Goal: Transaction & Acquisition: Purchase product/service

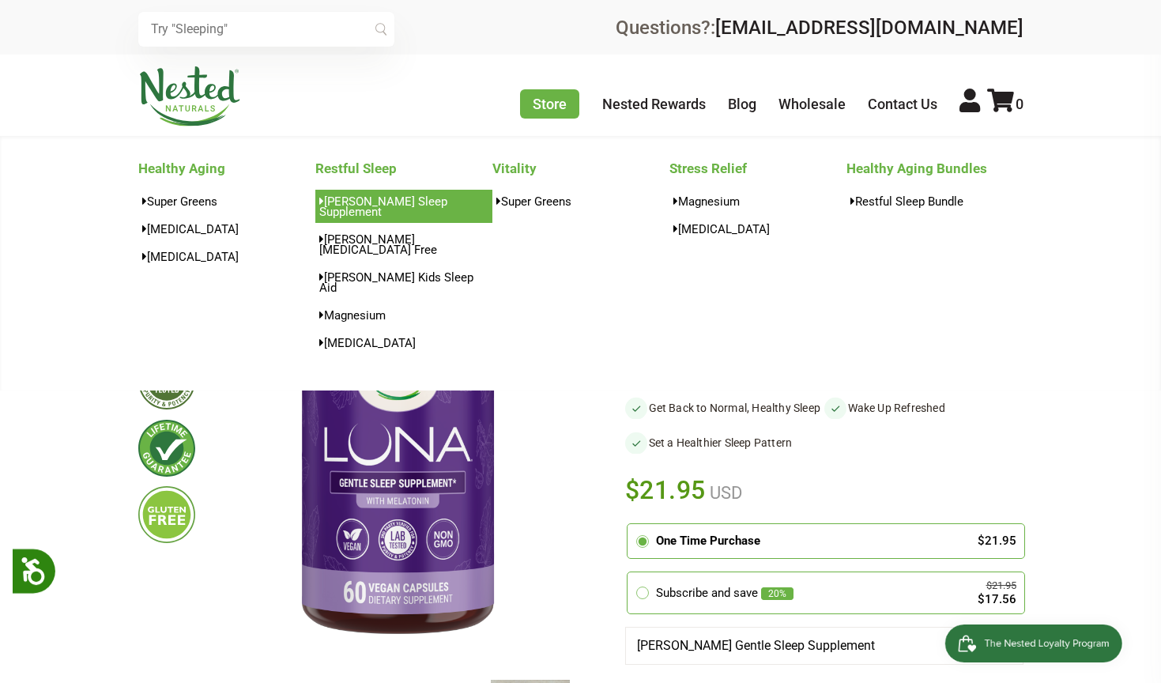
click at [435, 200] on link "[PERSON_NAME] Sleep Supplement" at bounding box center [403, 206] width 177 height 33
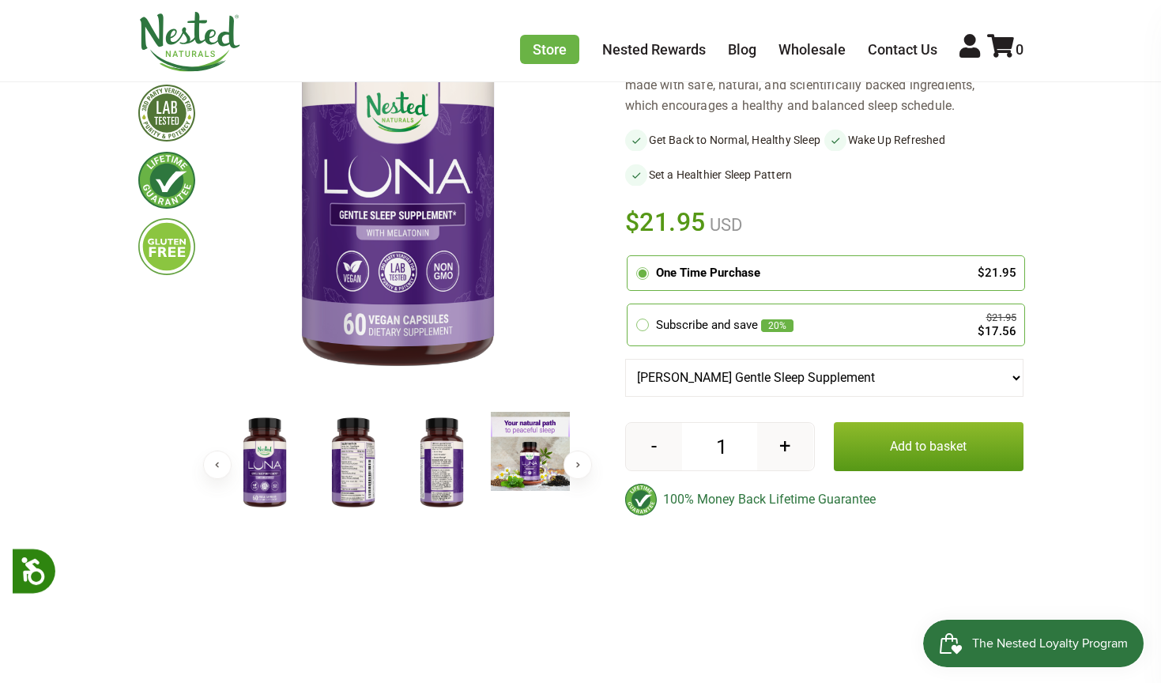
click at [789, 463] on button "+" at bounding box center [785, 446] width 56 height 47
type input "2"
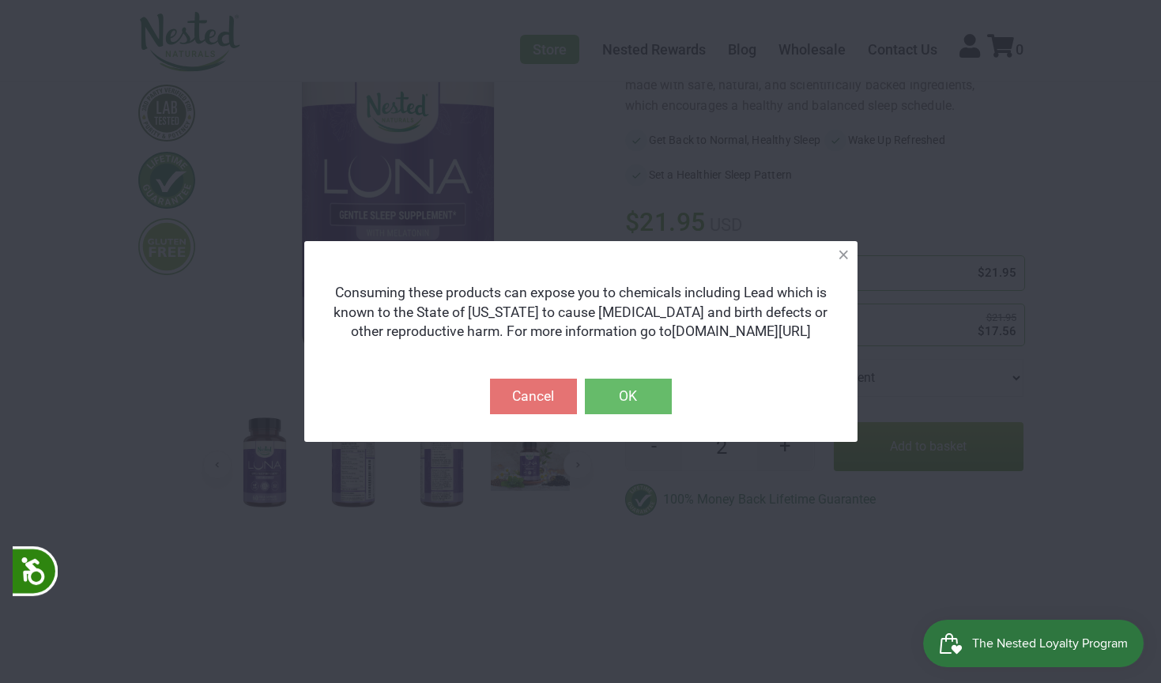
click at [642, 398] on button "OK" at bounding box center [628, 395] width 87 height 35
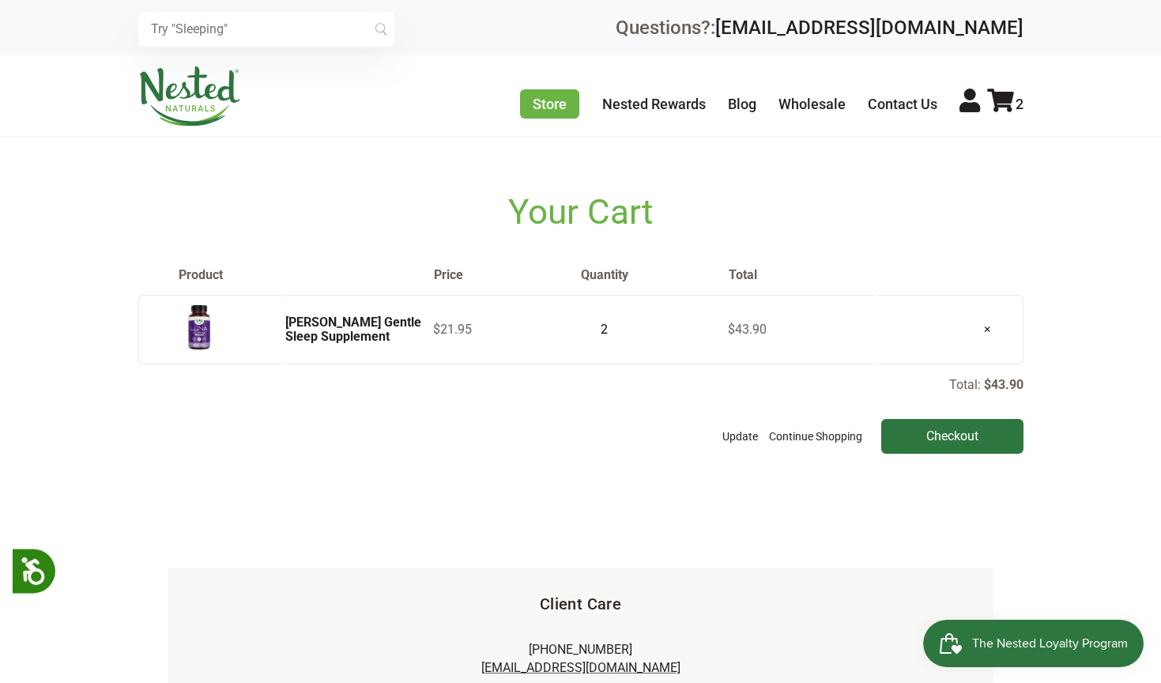
scroll to position [25, 0]
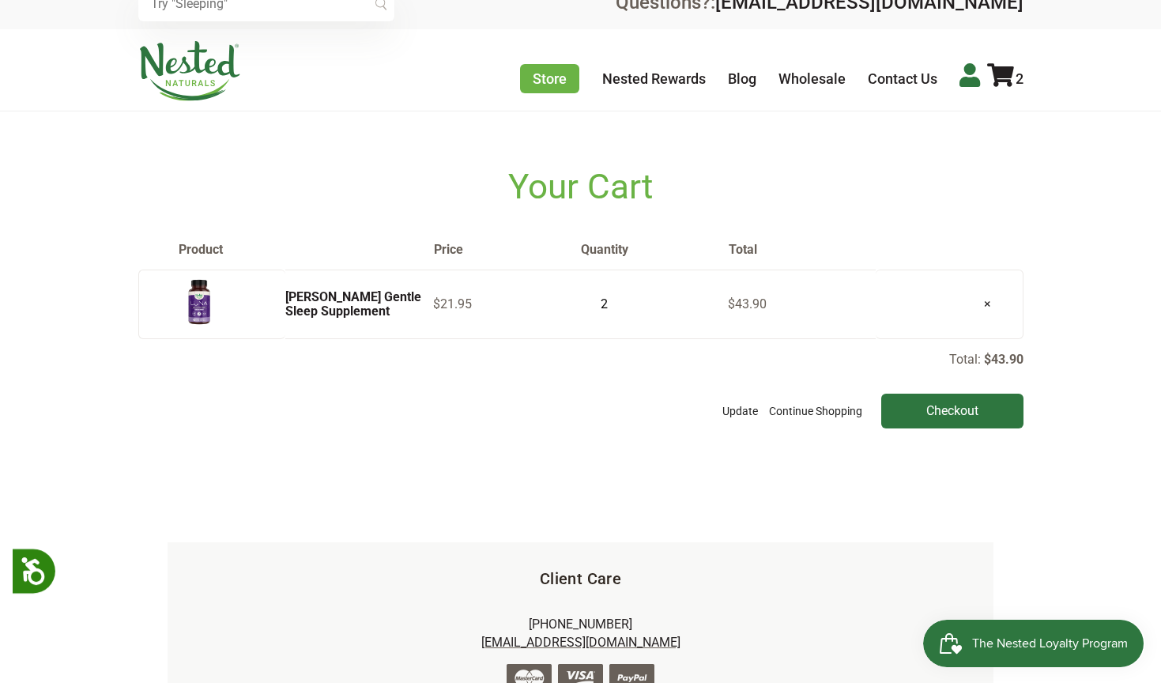
click at [973, 88] on link at bounding box center [969, 76] width 21 height 28
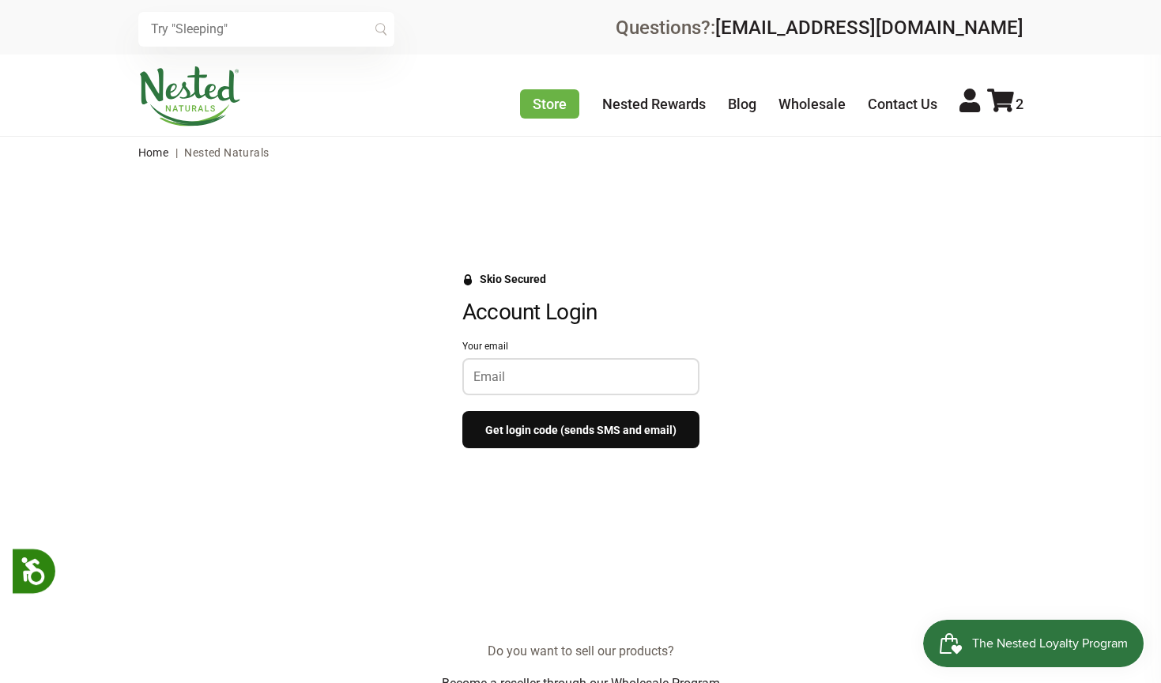
click at [654, 371] on input "Your email" at bounding box center [580, 376] width 215 height 15
type input "desastre359@gmail.com"
click at [623, 434] on button "Get login code (sends SMS and email)" at bounding box center [580, 429] width 237 height 37
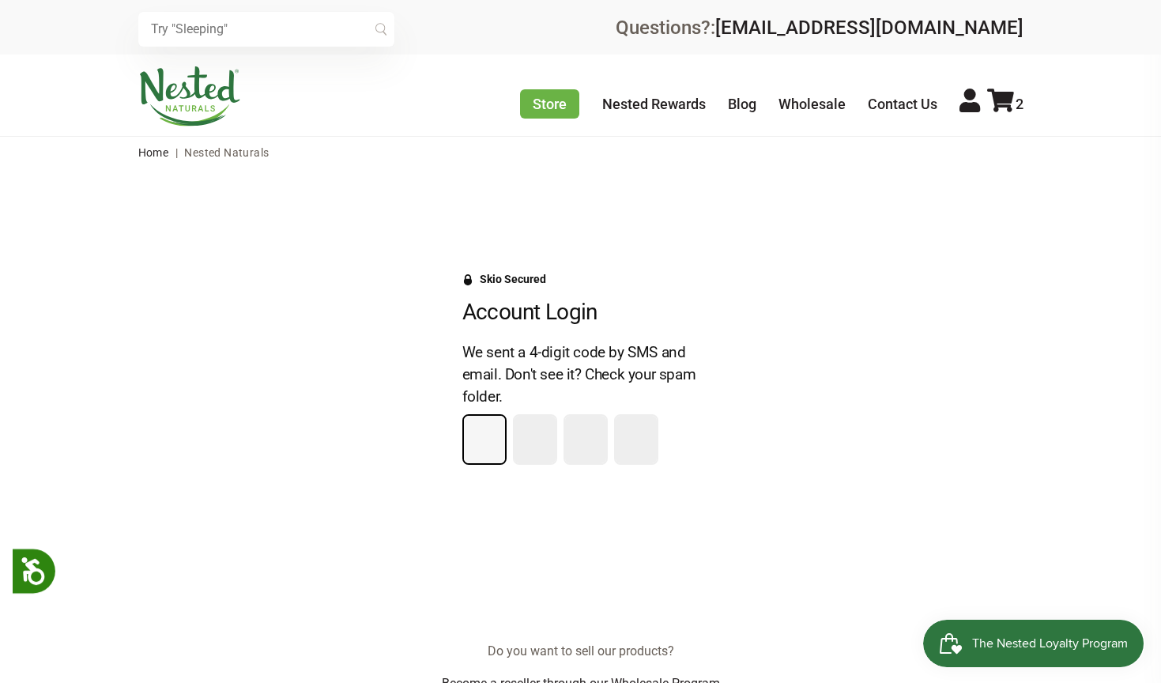
type input "4"
type input "8"
type input "1"
type input "7"
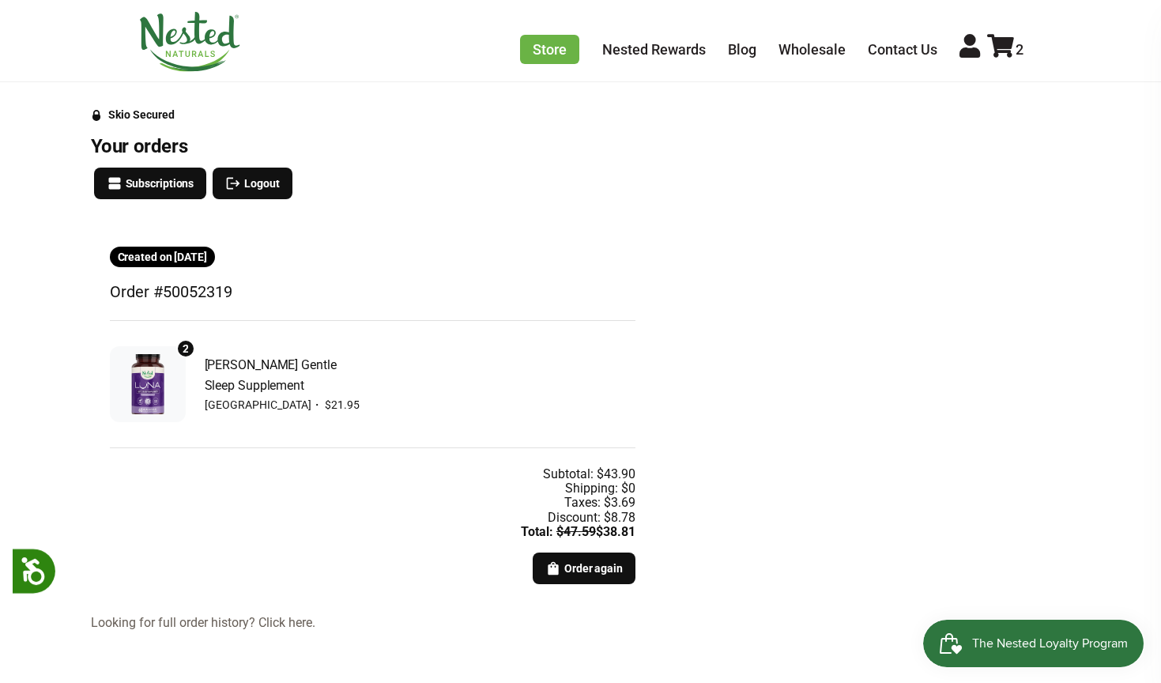
scroll to position [168, 0]
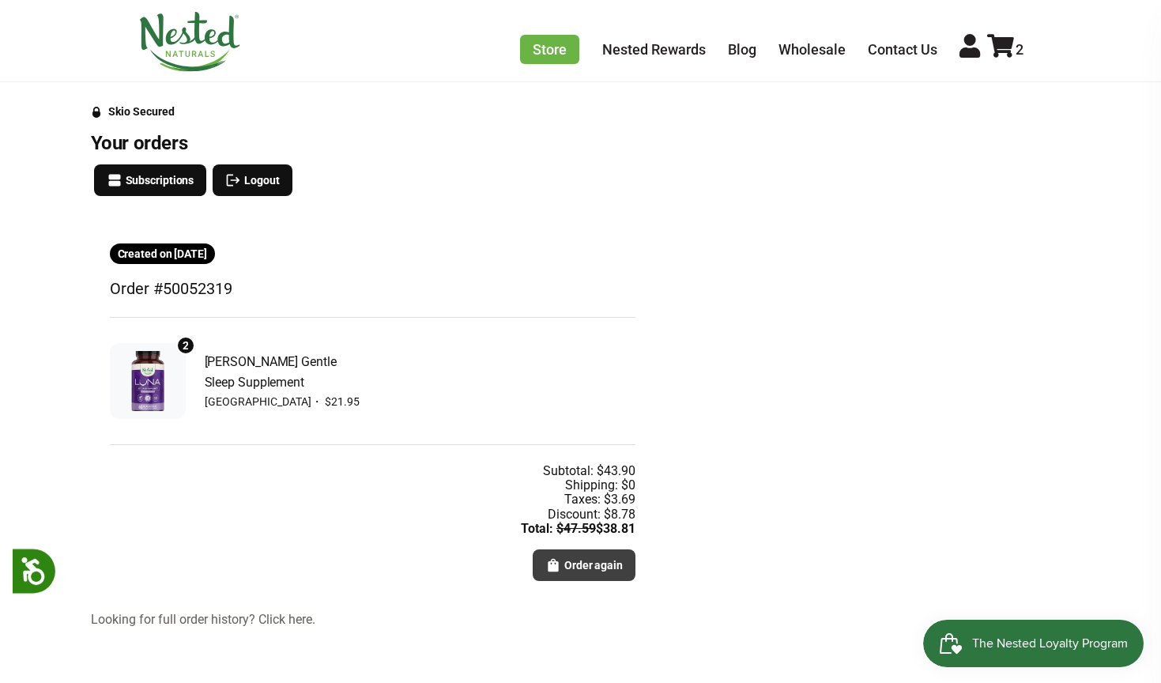
click at [566, 564] on span "Order again" at bounding box center [593, 564] width 58 height 17
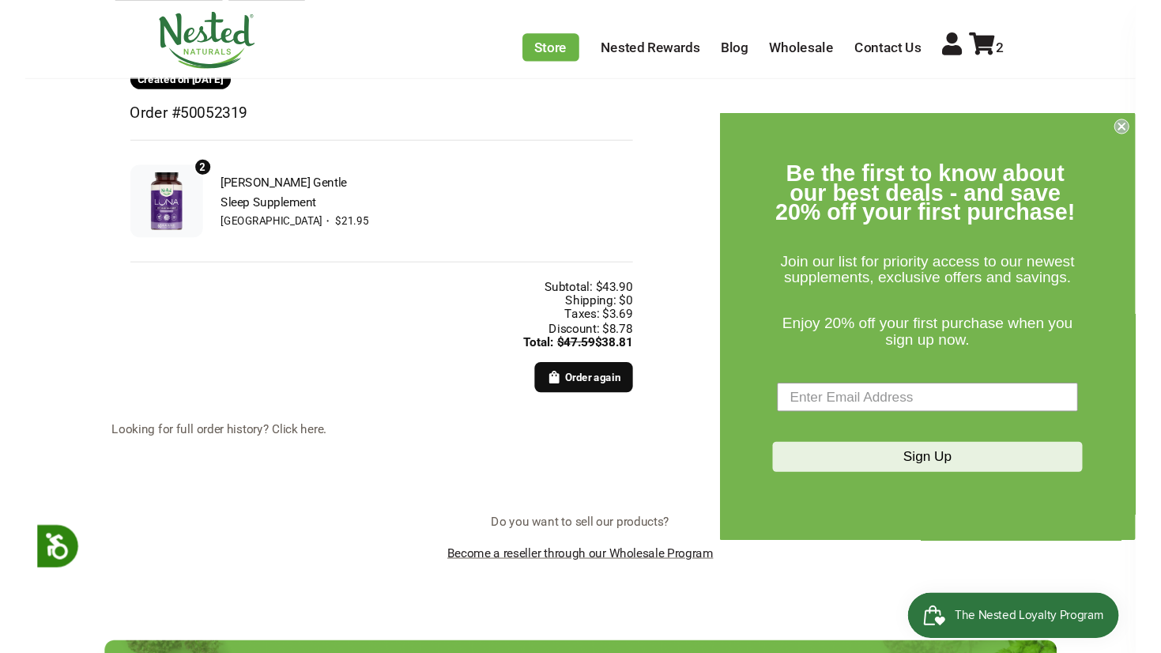
scroll to position [340, 0]
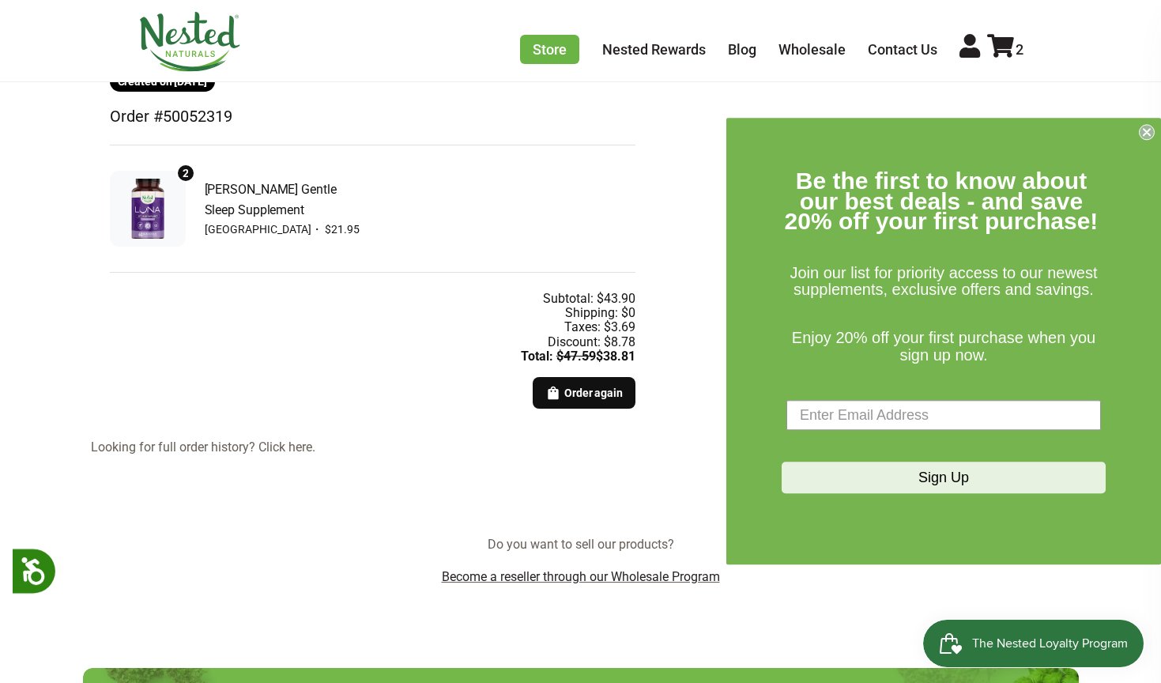
click at [1146, 130] on circle "Close dialog" at bounding box center [1146, 132] width 15 height 15
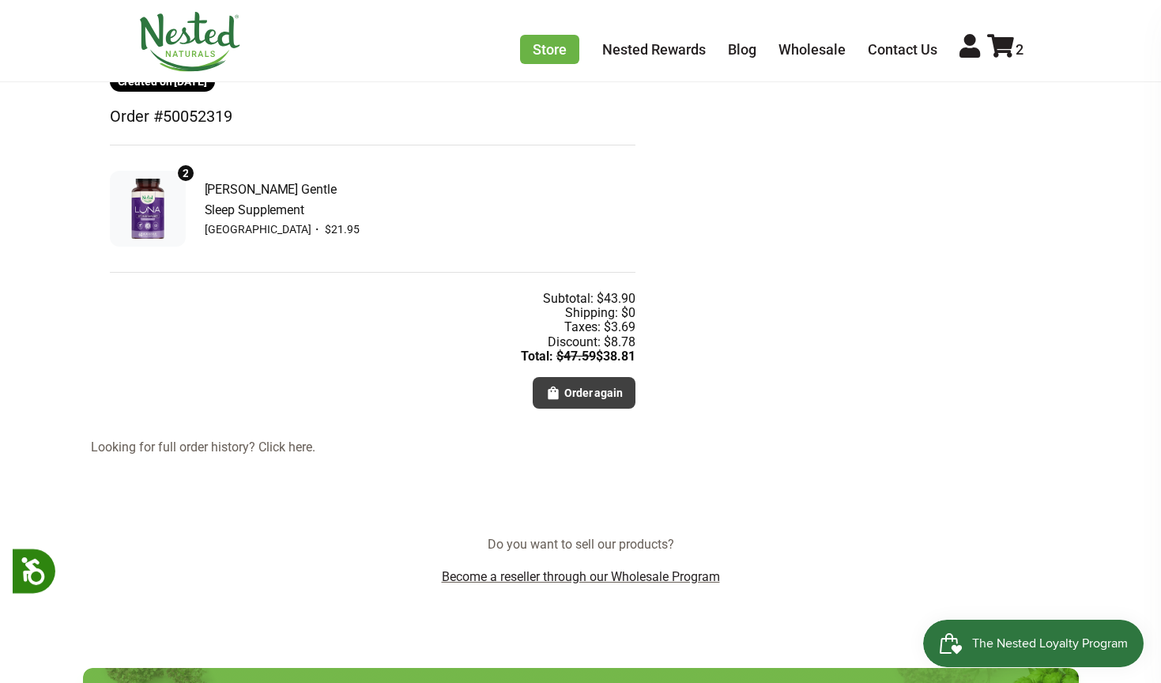
click at [580, 393] on span "Order again" at bounding box center [593, 392] width 58 height 17
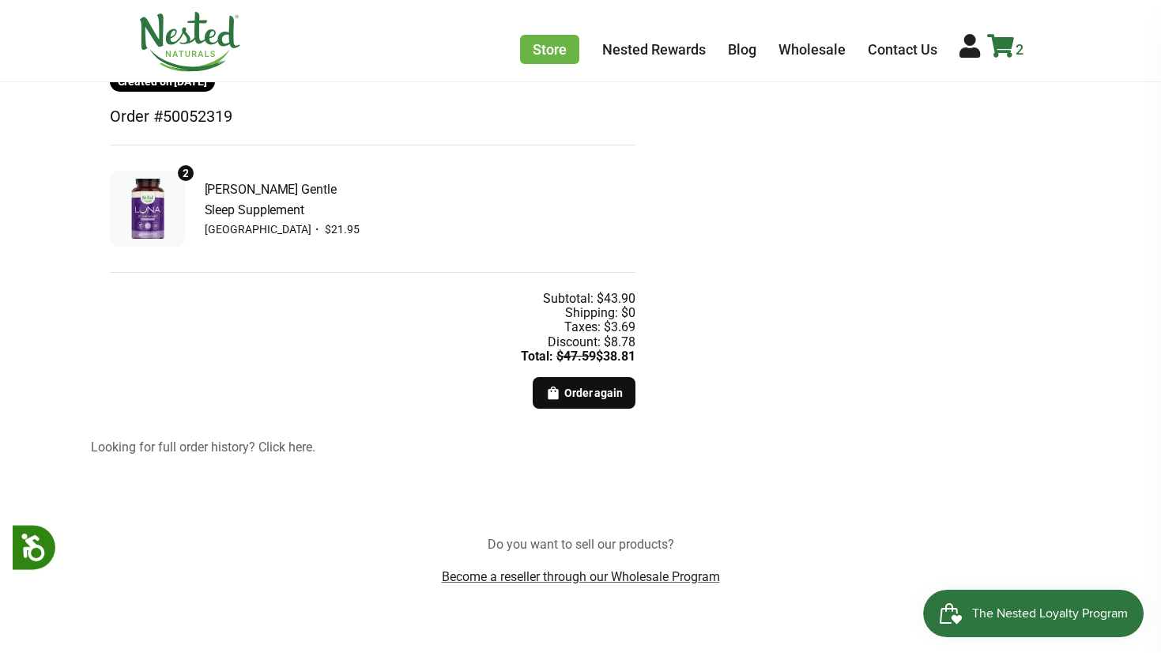
click at [1008, 45] on icon at bounding box center [1000, 46] width 27 height 24
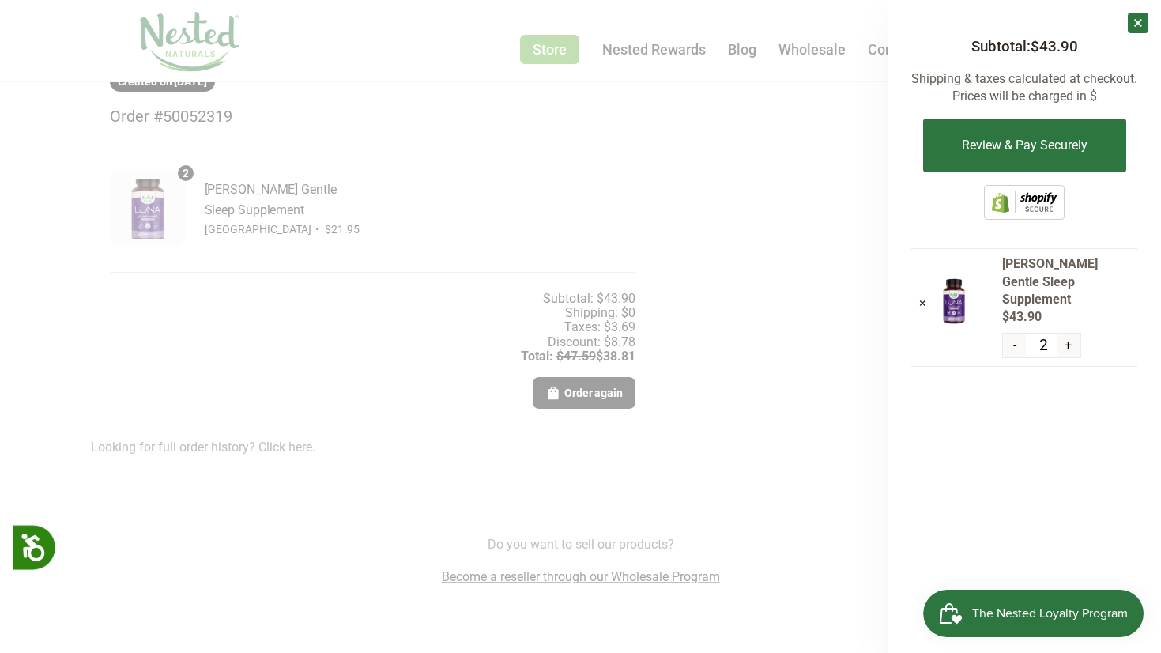
click at [771, 204] on div at bounding box center [580, 326] width 1161 height 653
click at [649, 100] on div at bounding box center [580, 326] width 1161 height 653
click at [1139, 23] on link "×" at bounding box center [1137, 23] width 21 height 21
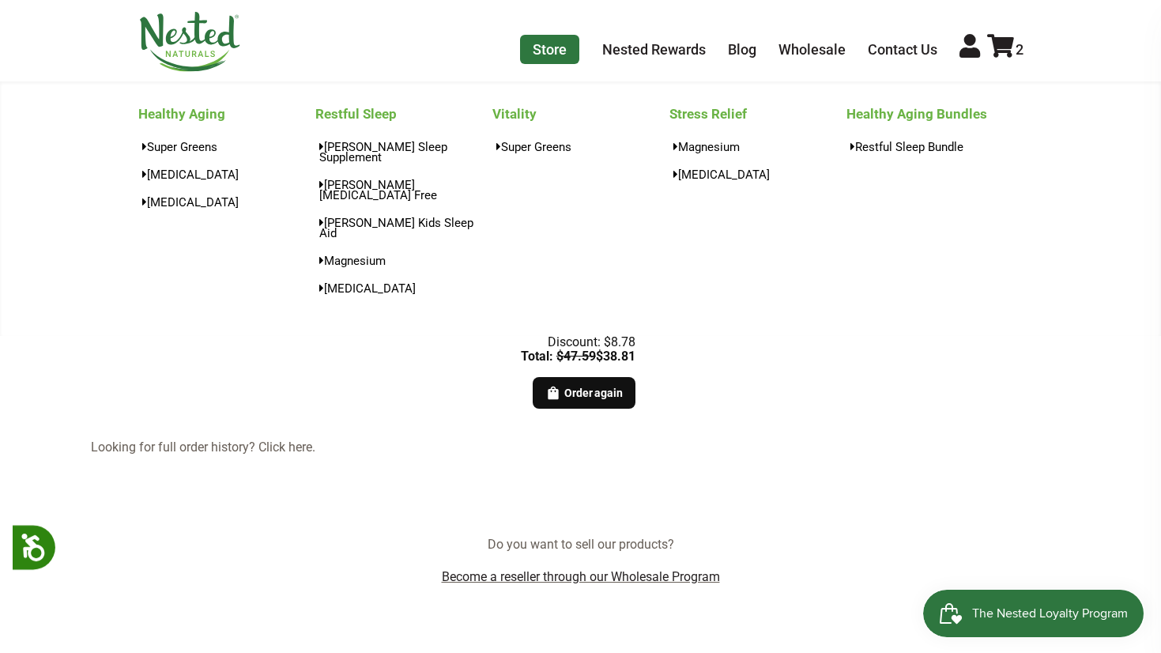
click at [570, 54] on link "Store" at bounding box center [549, 49] width 59 height 29
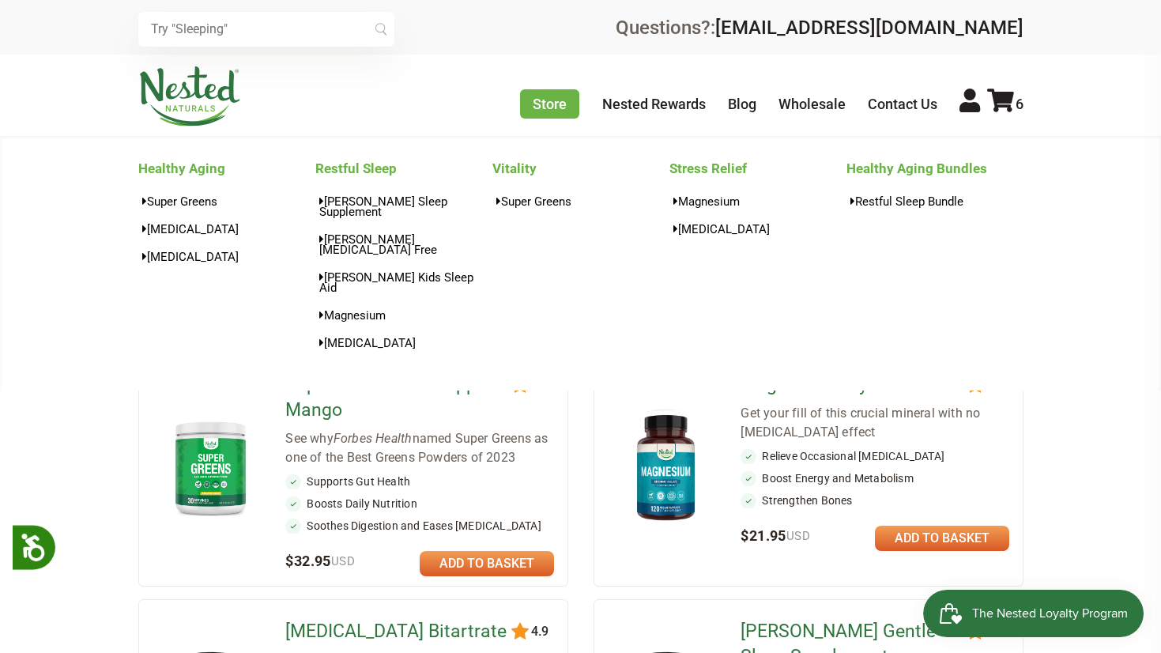
click at [888, 173] on link "Healthy Aging Bundles" at bounding box center [934, 168] width 177 height 25
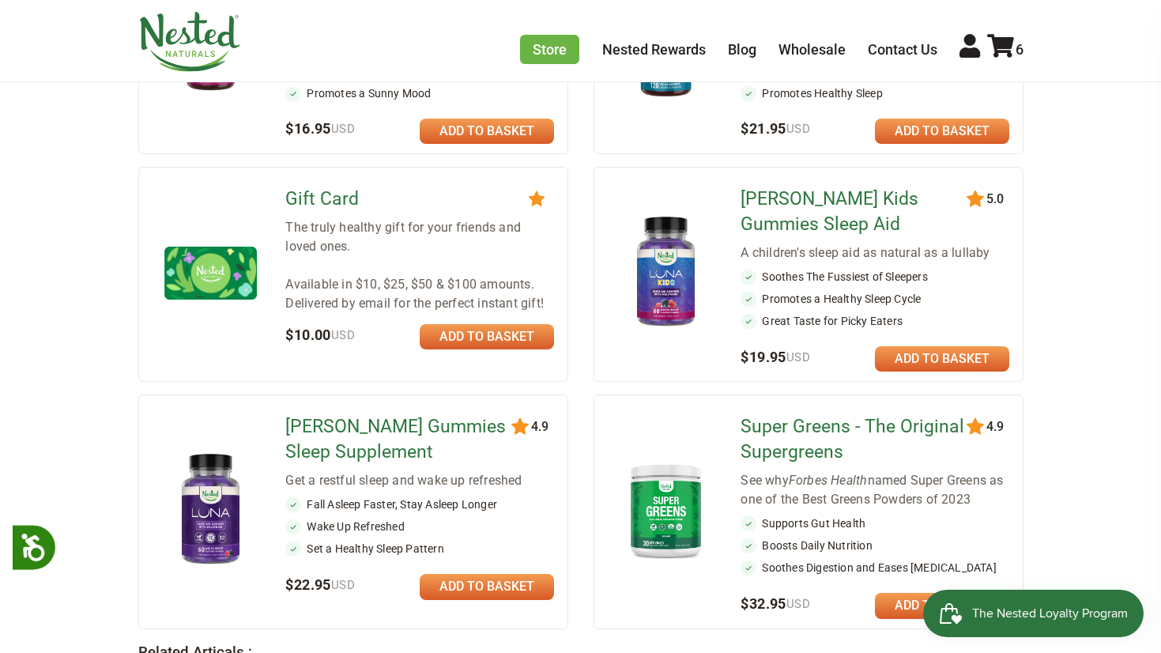
scroll to position [1151, 0]
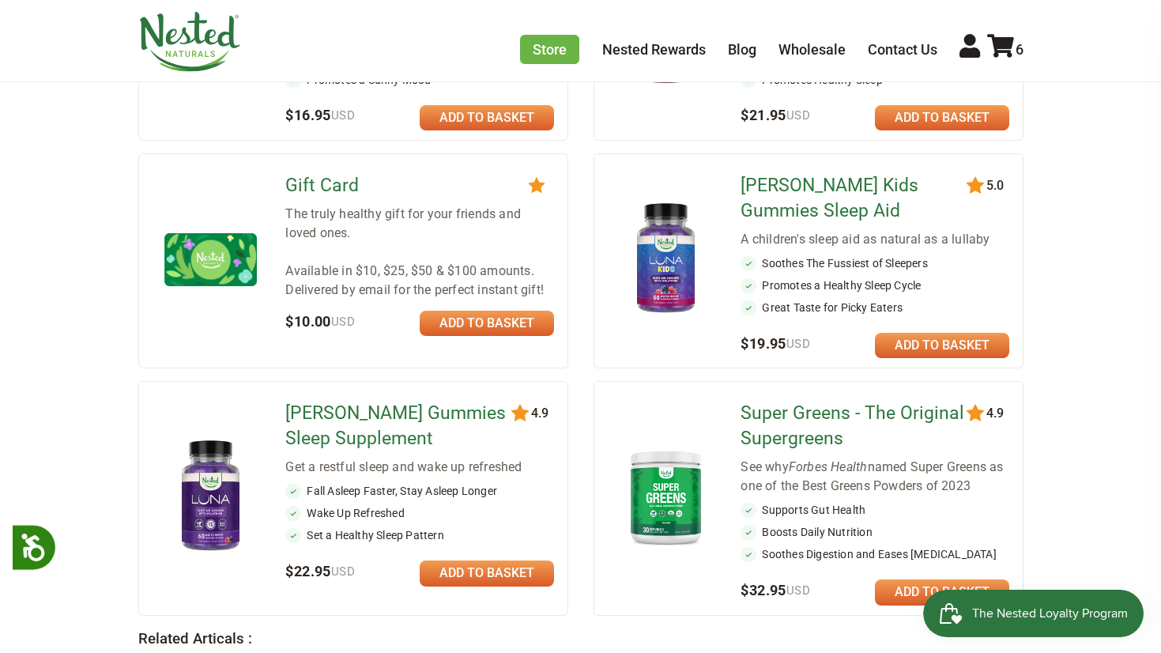
click at [497, 560] on link at bounding box center [487, 572] width 134 height 25
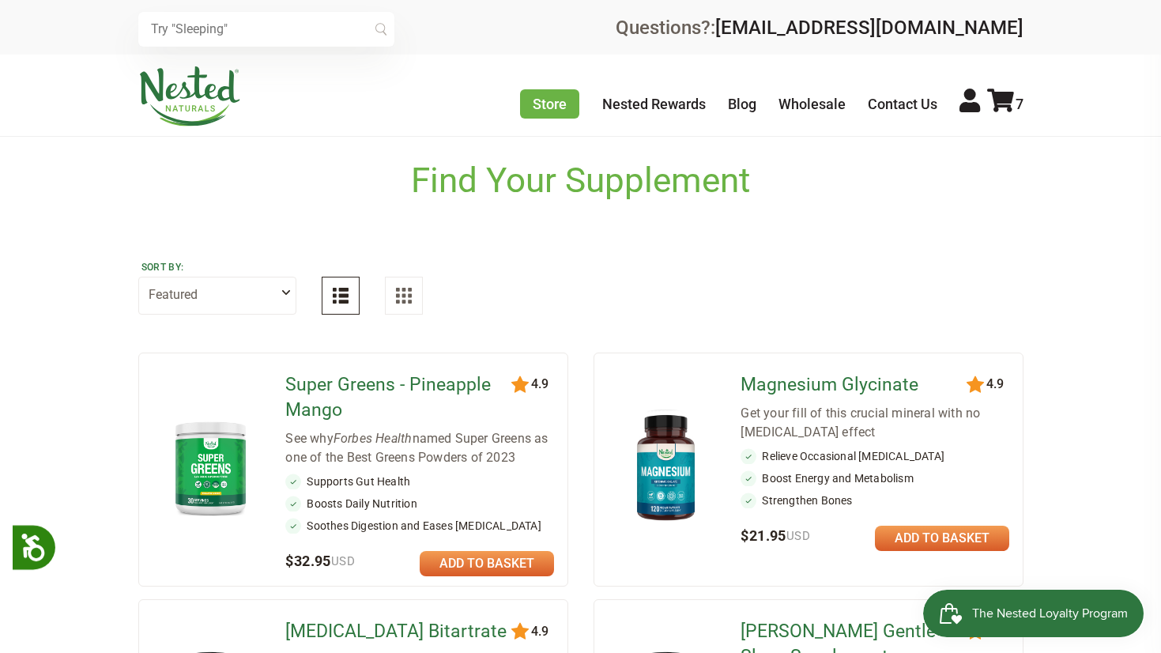
scroll to position [0, 0]
click at [1004, 103] on icon at bounding box center [1000, 100] width 27 height 24
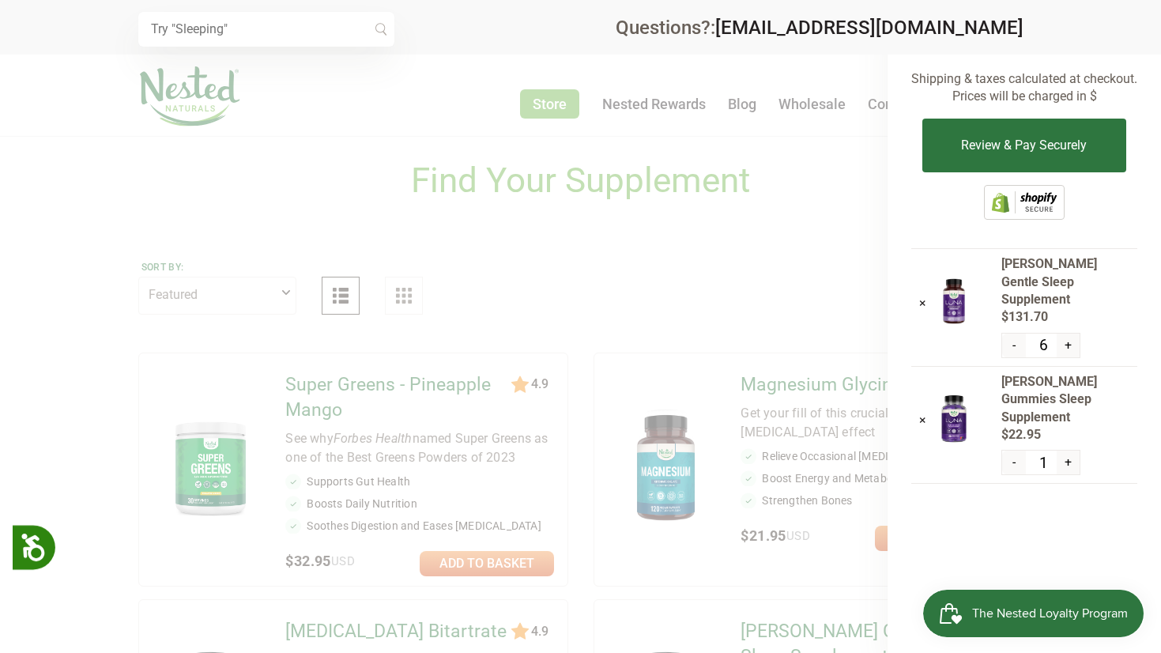
click at [1013, 333] on button "-" at bounding box center [1013, 345] width 23 height 24
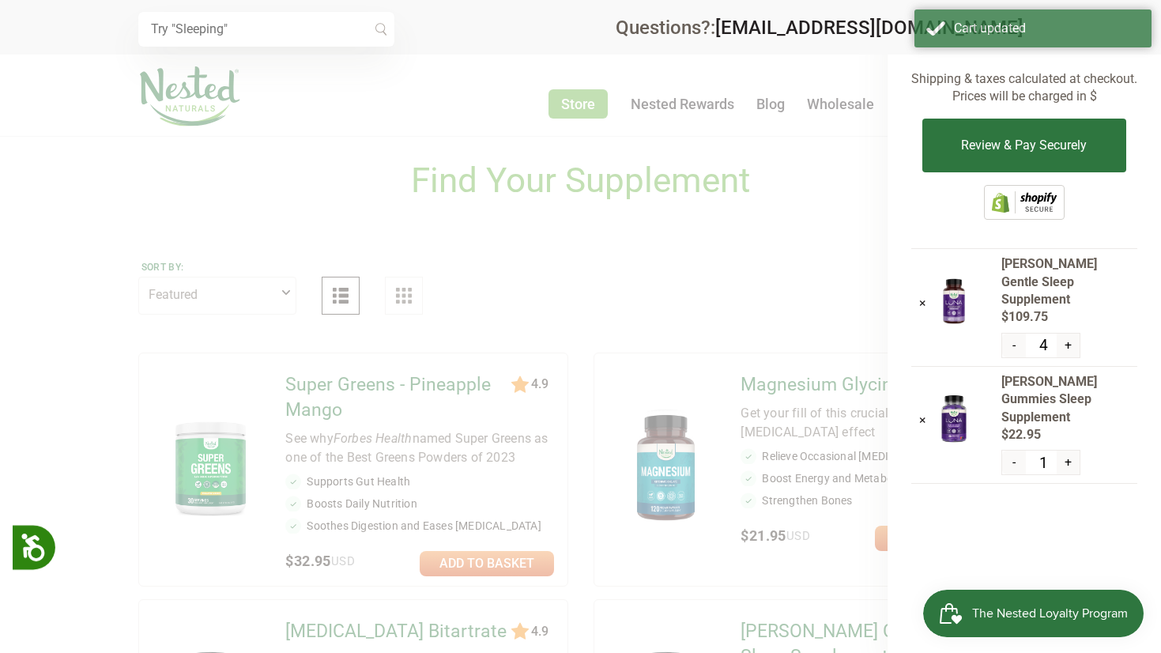
click at [1013, 333] on button "-" at bounding box center [1013, 345] width 23 height 24
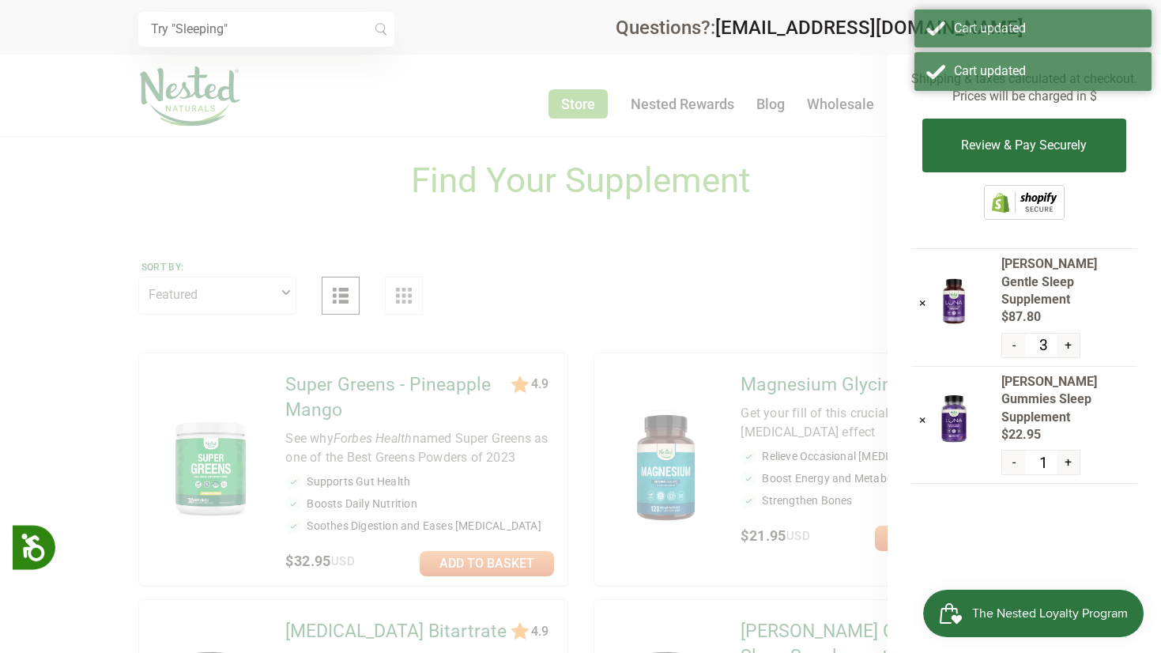
click at [1013, 333] on button "-" at bounding box center [1013, 345] width 23 height 24
type input "2"
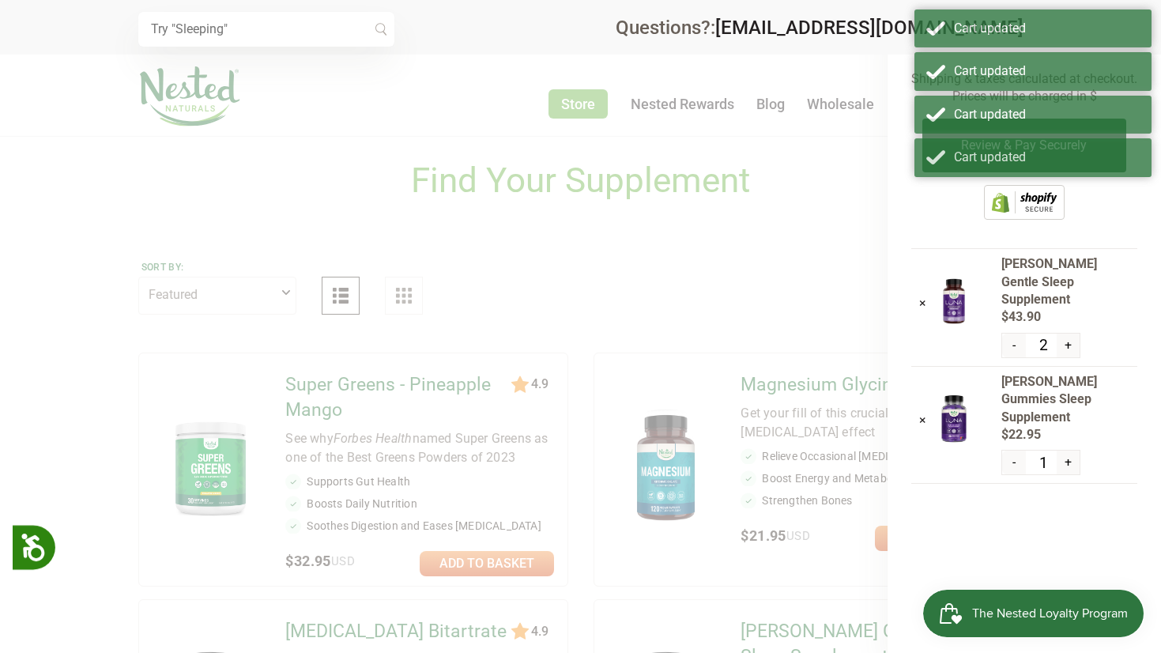
click at [1005, 516] on div "× Subtotal: $66.85 Shipping & taxes calculated at checkout. Prices will be char…" at bounding box center [1023, 326] width 273 height 653
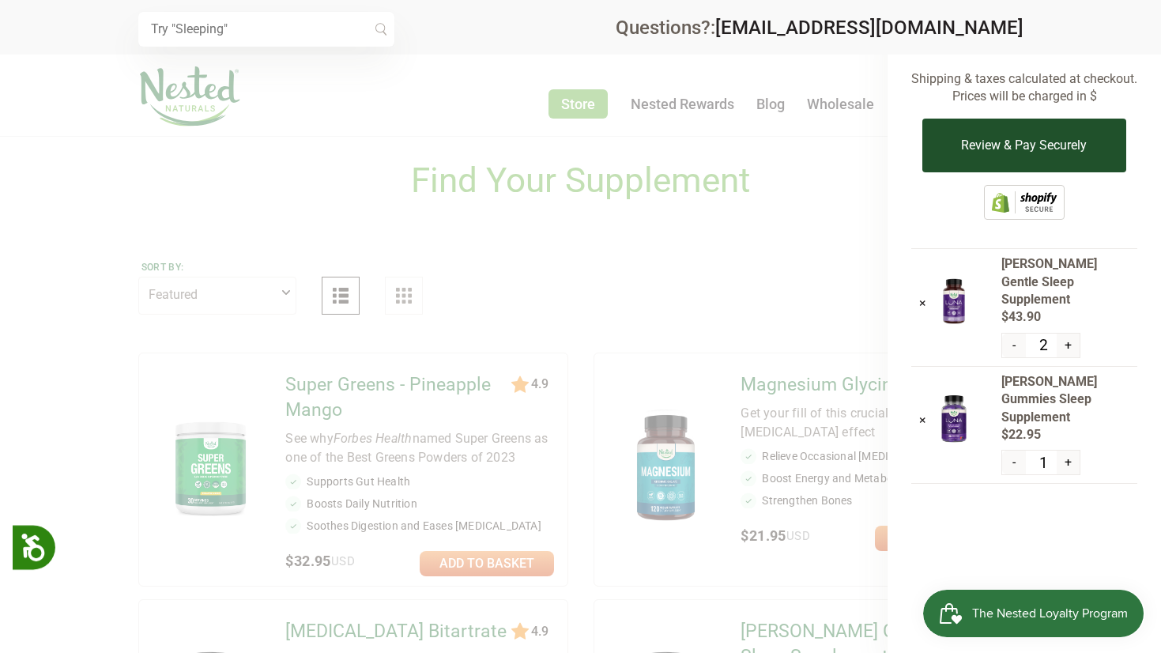
click at [1008, 138] on button "Review & Pay Securely" at bounding box center [1023, 146] width 203 height 54
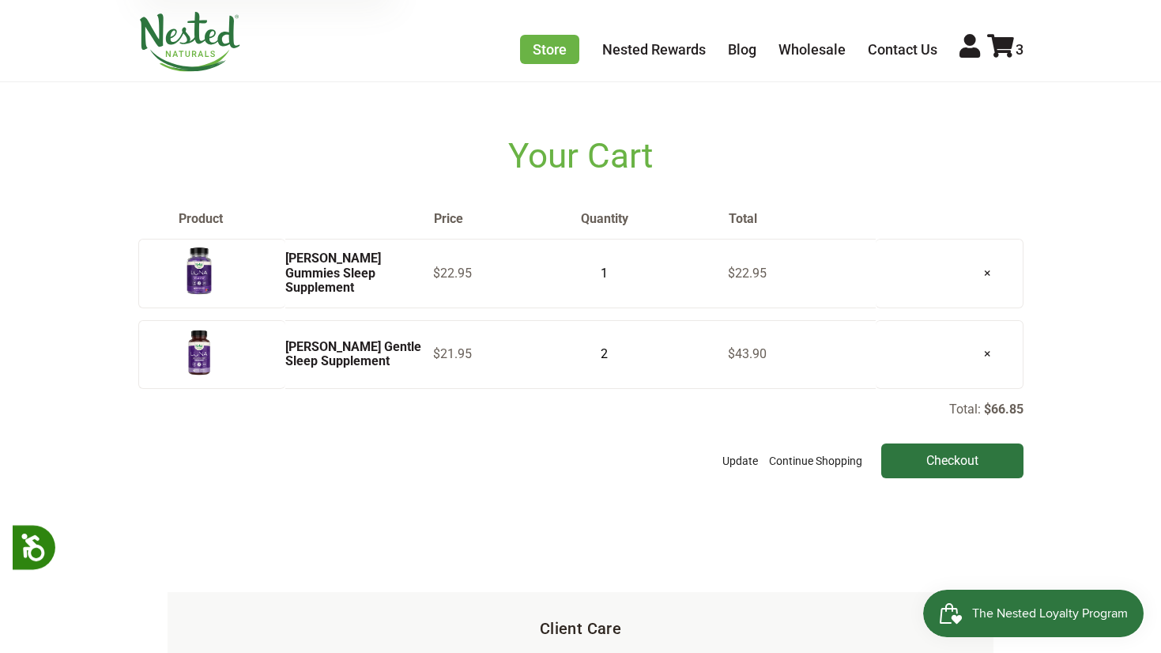
scroll to position [62, 0]
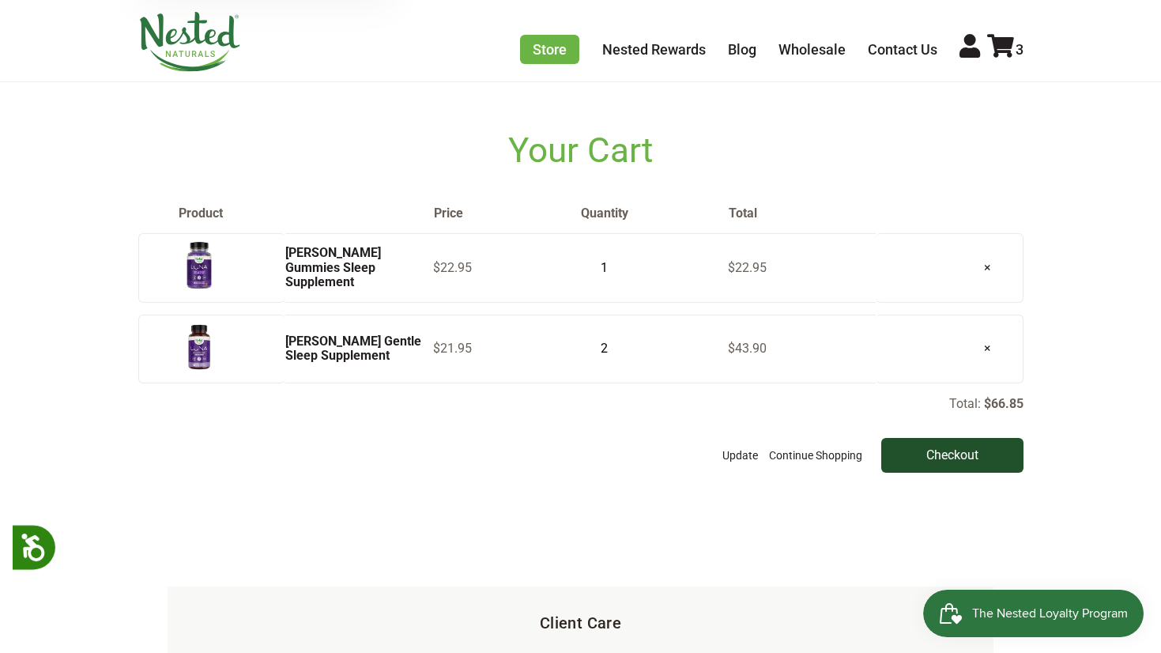
click at [932, 450] on input "Checkout" at bounding box center [952, 455] width 142 height 35
